Goal: Task Accomplishment & Management: Manage account settings

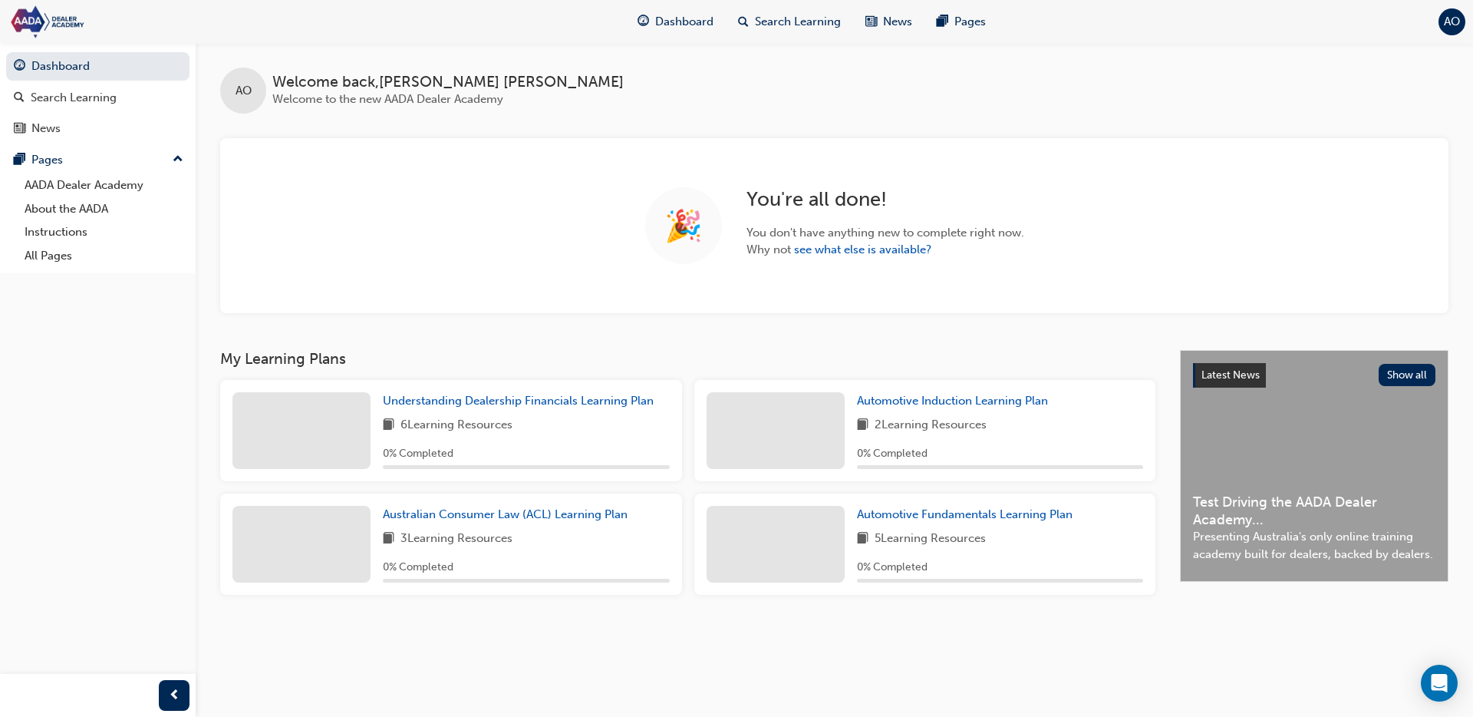
click at [1442, 28] on div "AO" at bounding box center [1452, 21] width 27 height 27
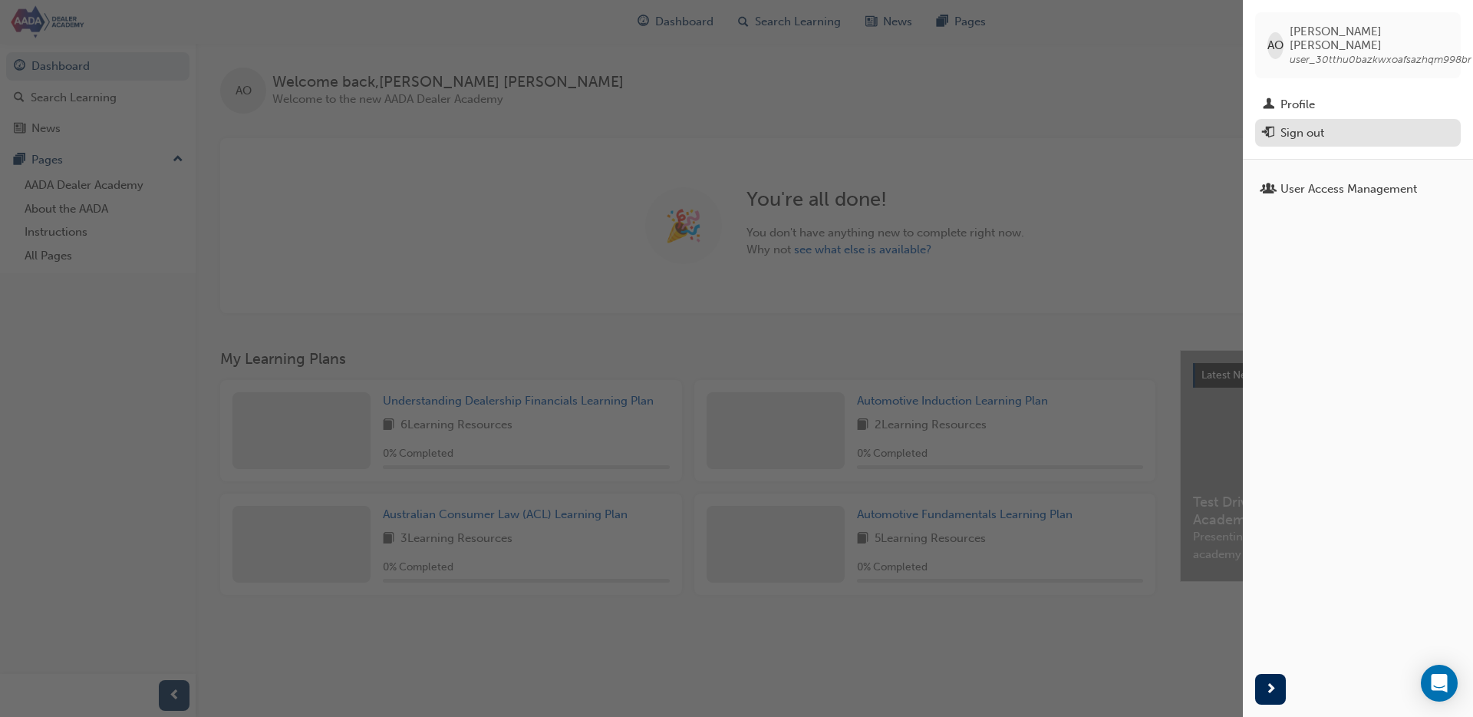
click at [1389, 124] on div "Sign out" at bounding box center [1358, 133] width 190 height 19
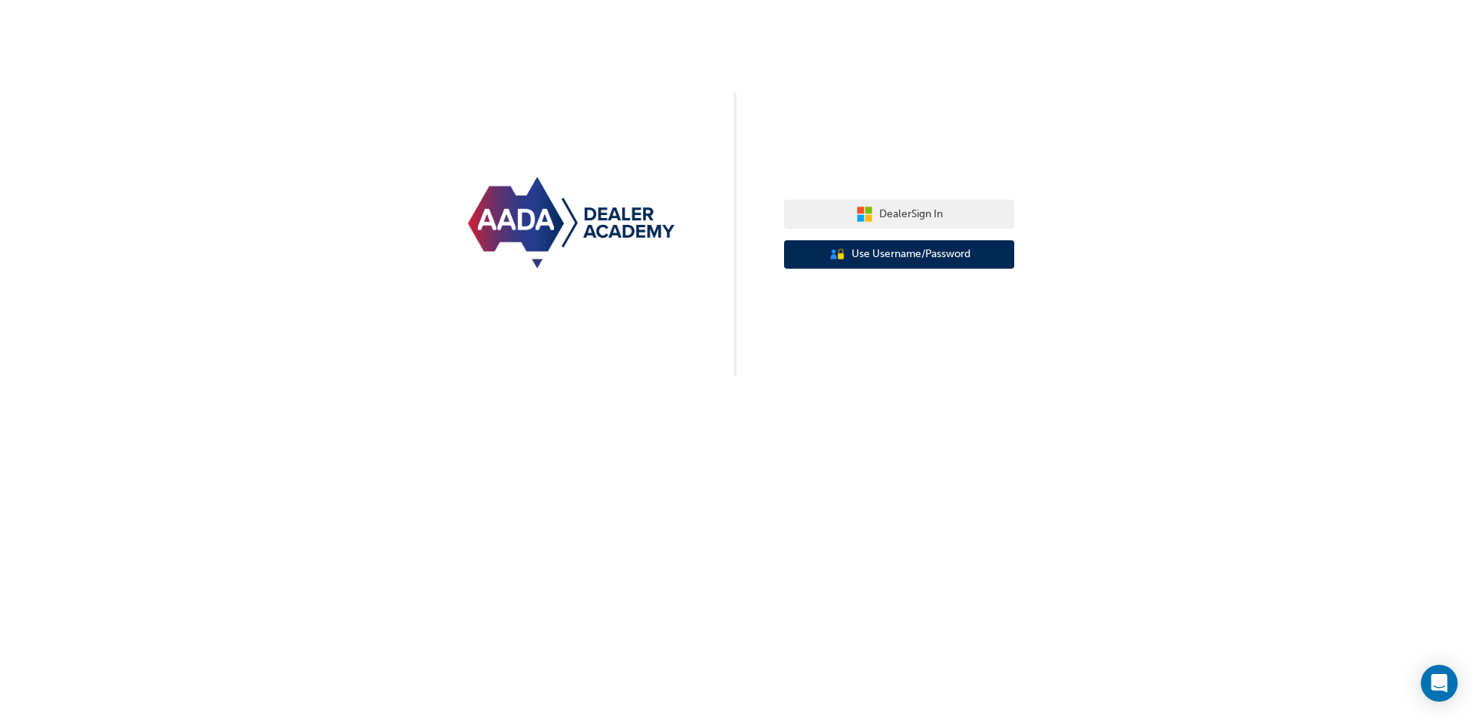
click at [984, 252] on button "User Authentication Icon - Blue Person, Gold Lock Use Username/Password" at bounding box center [899, 254] width 230 height 29
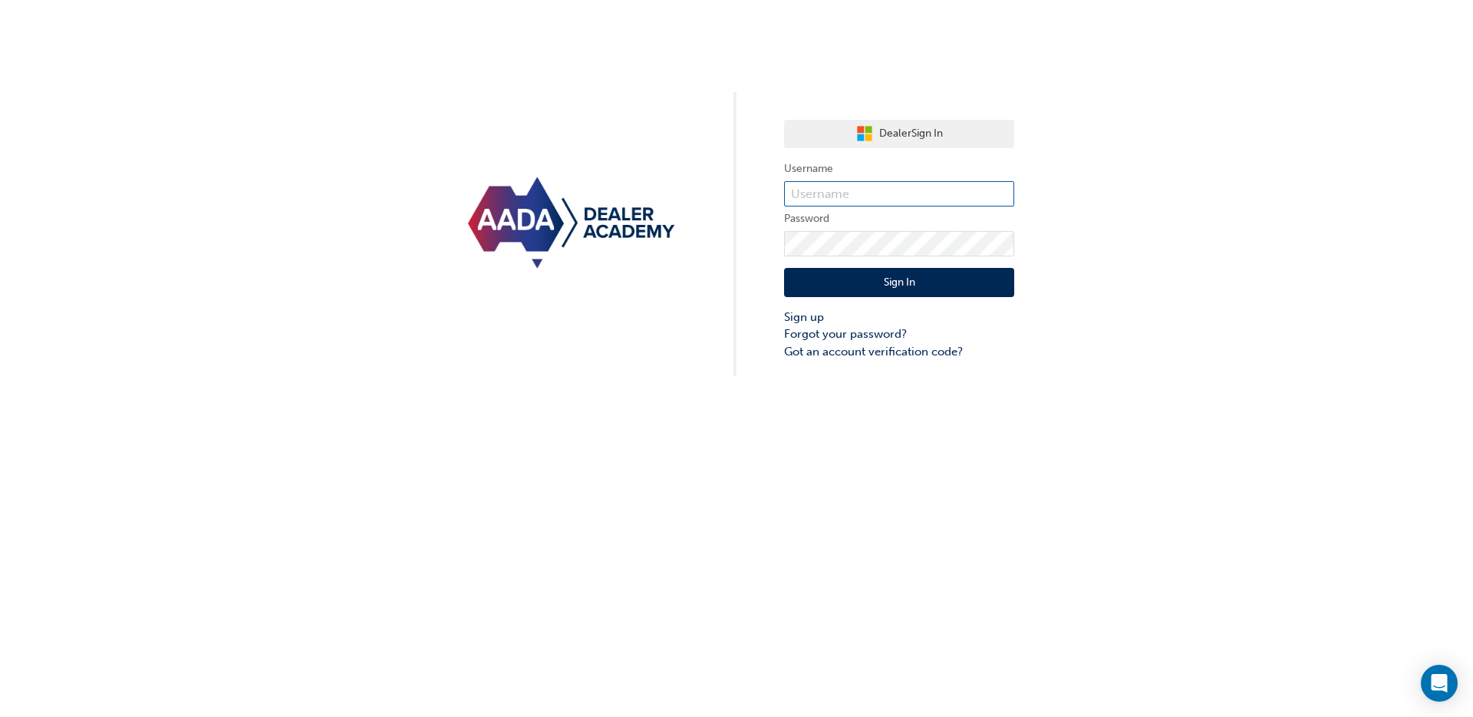
type input "bf.[PERSON_NAME].[PERSON_NAME]"
click at [913, 201] on input "bf.[PERSON_NAME].[PERSON_NAME]" at bounding box center [899, 194] width 230 height 26
click at [906, 290] on button "Sign In" at bounding box center [899, 282] width 230 height 29
